Goal: Information Seeking & Learning: Learn about a topic

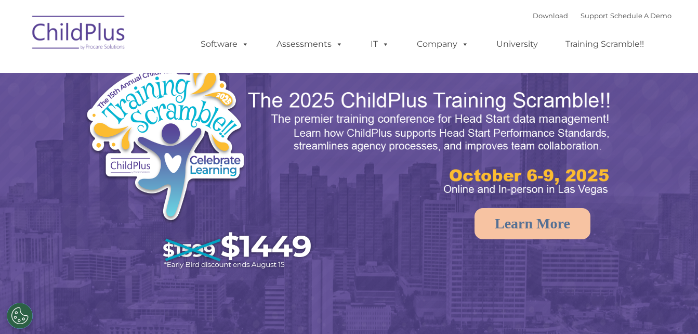
select select "MEDIUM"
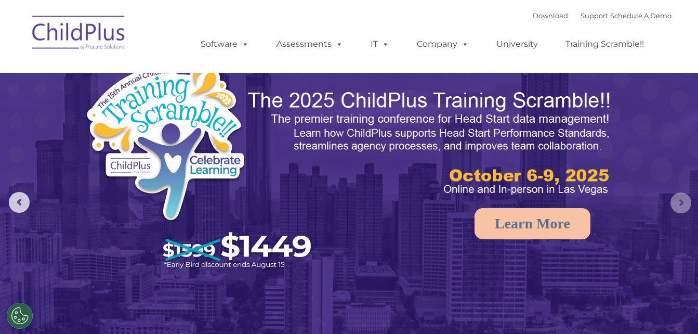
click at [674, 197] on rs-arrow at bounding box center [680, 202] width 21 height 21
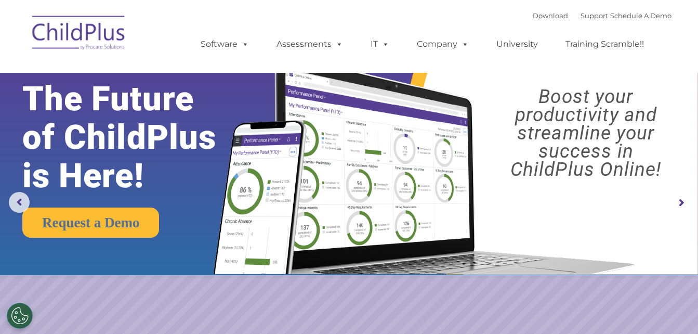
click at [674, 197] on rs-arrow at bounding box center [680, 202] width 21 height 21
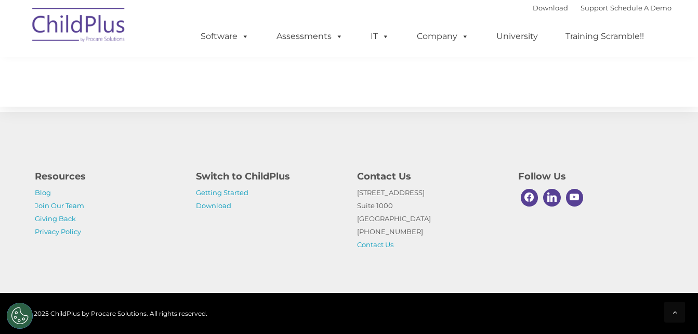
scroll to position [1225, 0]
click at [239, 192] on link "Getting Started" at bounding box center [222, 192] width 52 height 8
drag, startPoint x: 239, startPoint y: 192, endPoint x: 584, endPoint y: 181, distance: 345.2
click at [584, 181] on h4 "Follow Us" at bounding box center [591, 176] width 146 height 15
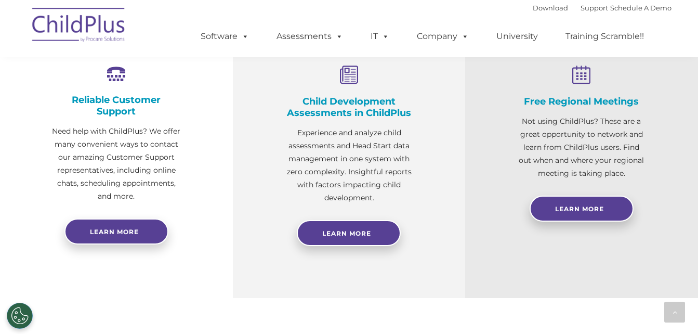
scroll to position [398, 0]
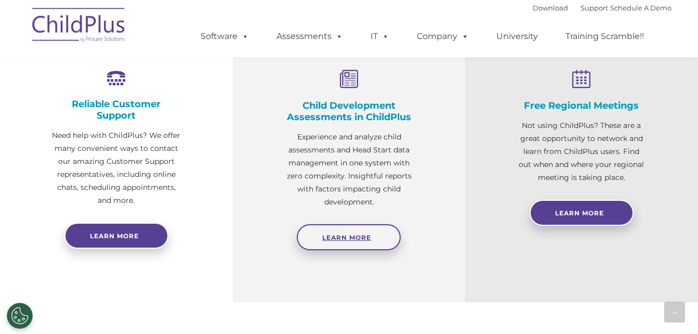
click at [362, 236] on span "Learn More" at bounding box center [346, 237] width 49 height 8
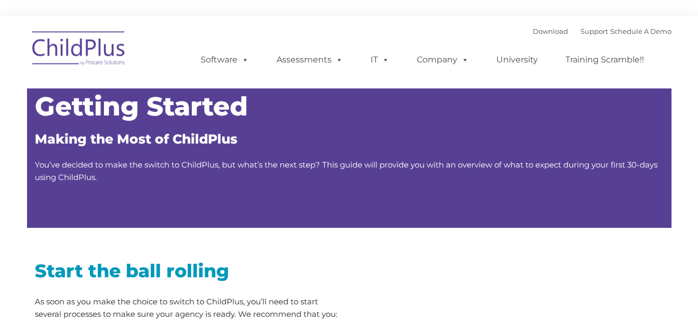
type input ""
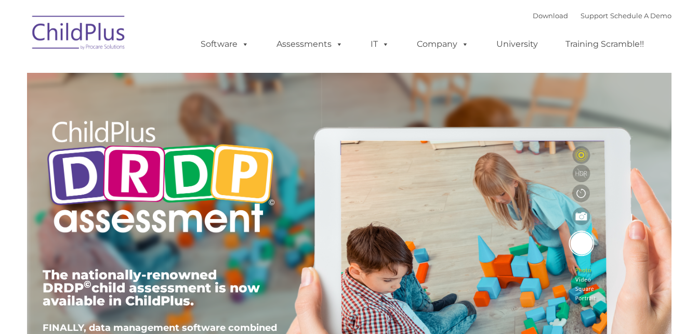
type input ""
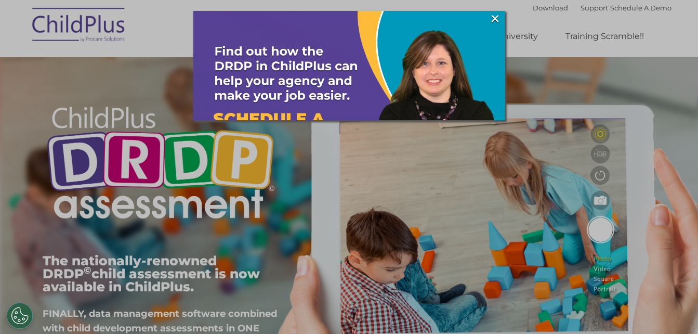
scroll to position [21, 0]
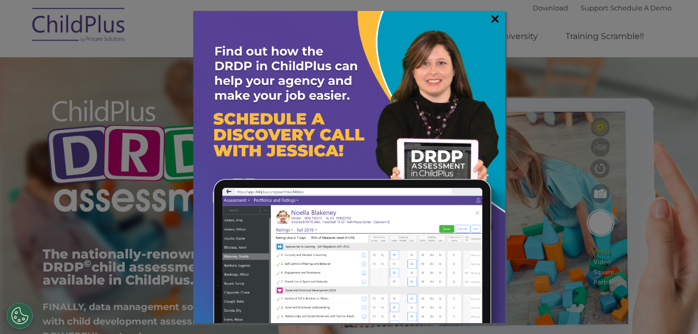
click at [497, 16] on link "×" at bounding box center [495, 19] width 12 height 10
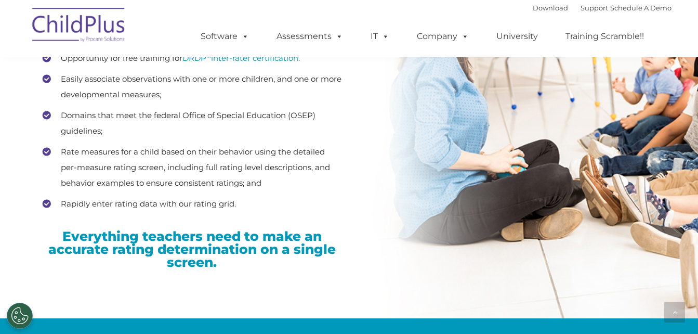
scroll to position [1551, 0]
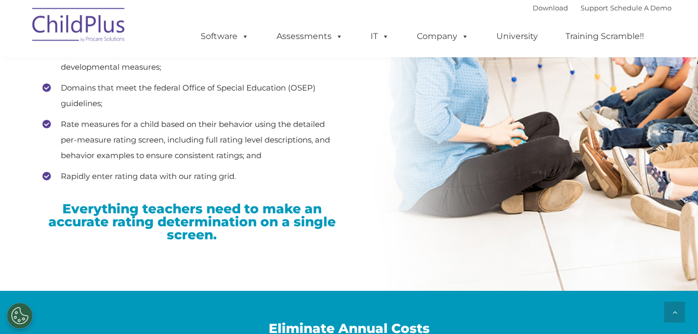
drag, startPoint x: 700, startPoint y: 330, endPoint x: 419, endPoint y: 269, distance: 287.7
click at [419, 269] on div at bounding box center [349, 274] width 629 height 31
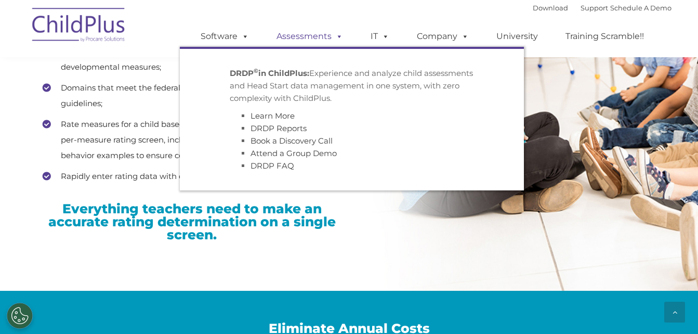
click at [316, 39] on link "Assessments" at bounding box center [309, 36] width 87 height 21
click at [315, 36] on link "Assessments" at bounding box center [309, 36] width 87 height 21
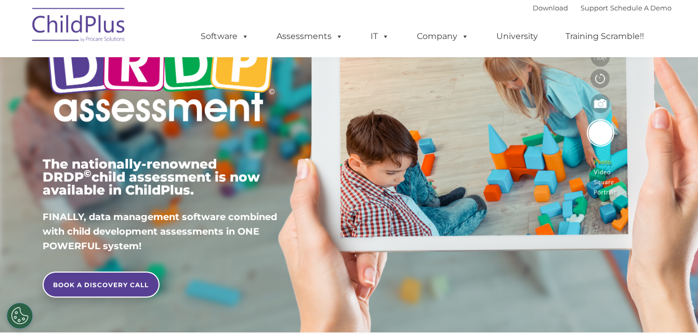
scroll to position [159, 0]
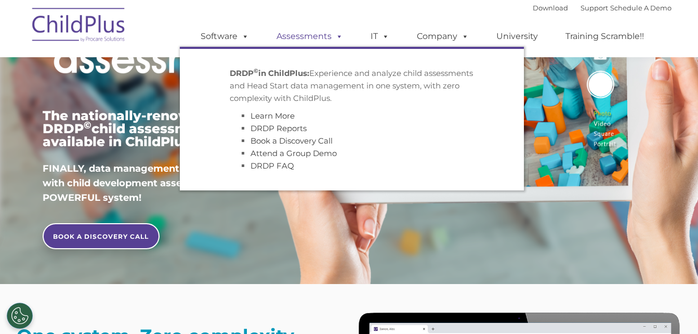
click at [299, 38] on link "Assessments" at bounding box center [309, 36] width 87 height 21
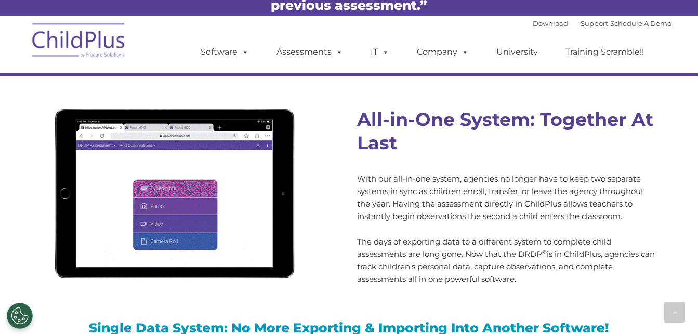
scroll to position [1167, 0]
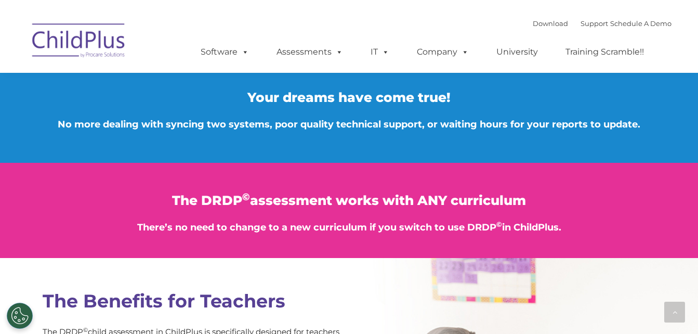
click at [424, 200] on span "The DRDP © assessment works with ANY curriculum" at bounding box center [349, 200] width 354 height 16
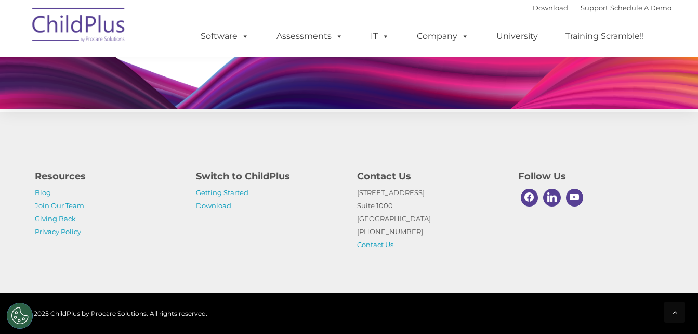
scroll to position [1058, 0]
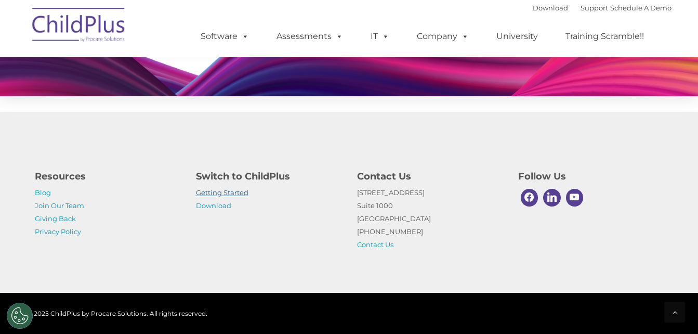
click at [234, 194] on link "Getting Started" at bounding box center [222, 192] width 52 height 8
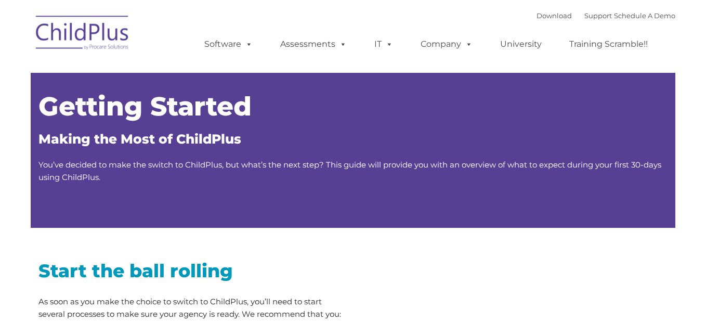
type input ""
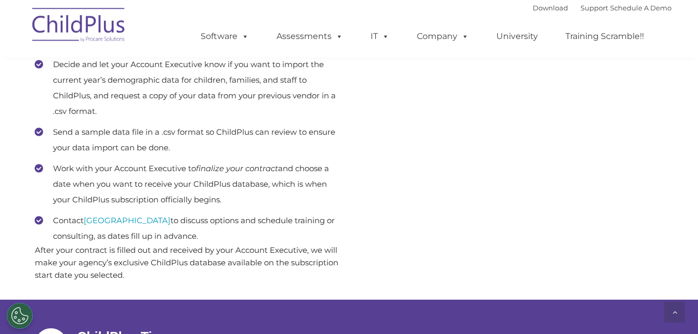
scroll to position [644, 0]
